Goal: Ask a question

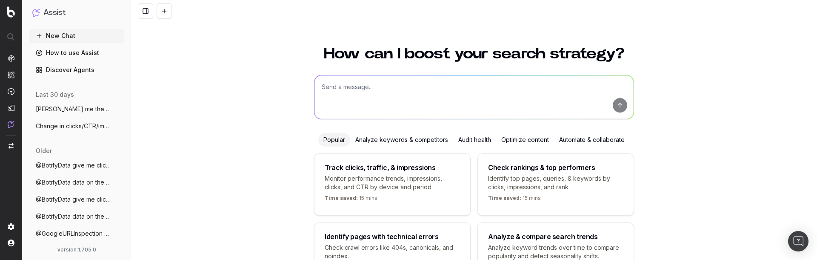
scroll to position [71, 0]
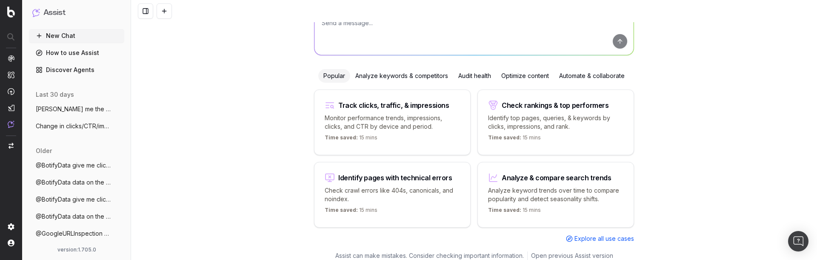
scroll to position [71, 0]
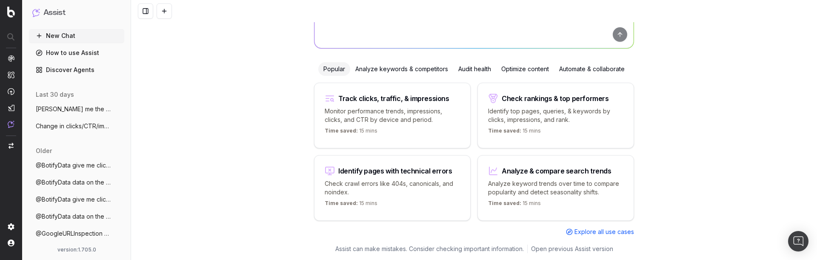
click at [65, 163] on span "@BotifyData give me click by url last se" at bounding box center [73, 165] width 75 height 9
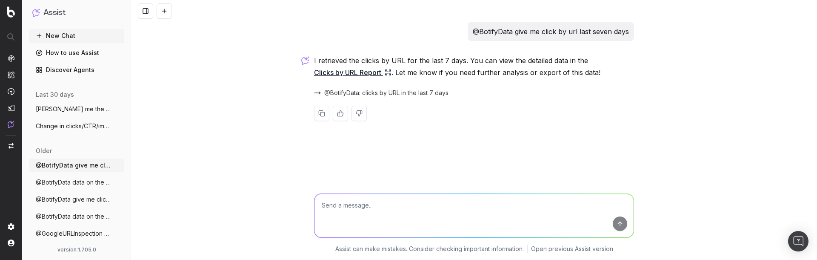
click at [66, 12] on button "Assist" at bounding box center [76, 13] width 89 height 12
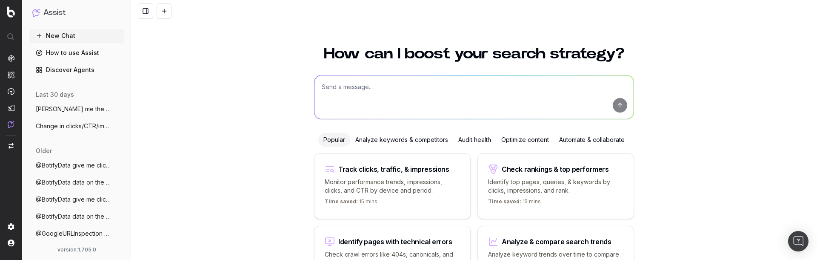
scroll to position [71, 0]
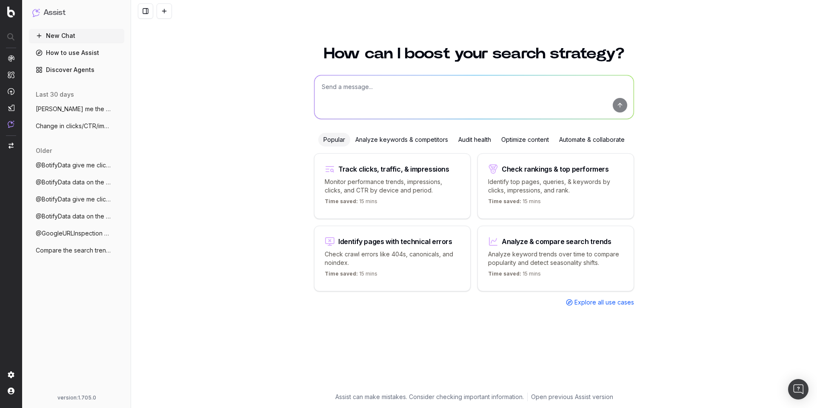
click at [209, 89] on div "How can I boost your search strategy? Popular Analyze keywords & competitors Au…" at bounding box center [474, 222] width 686 height 372
click at [210, 89] on div "How can I boost your search strategy? Popular Analyze keywords & competitors Au…" at bounding box center [474, 222] width 686 height 372
